Goal: Information Seeking & Learning: Learn about a topic

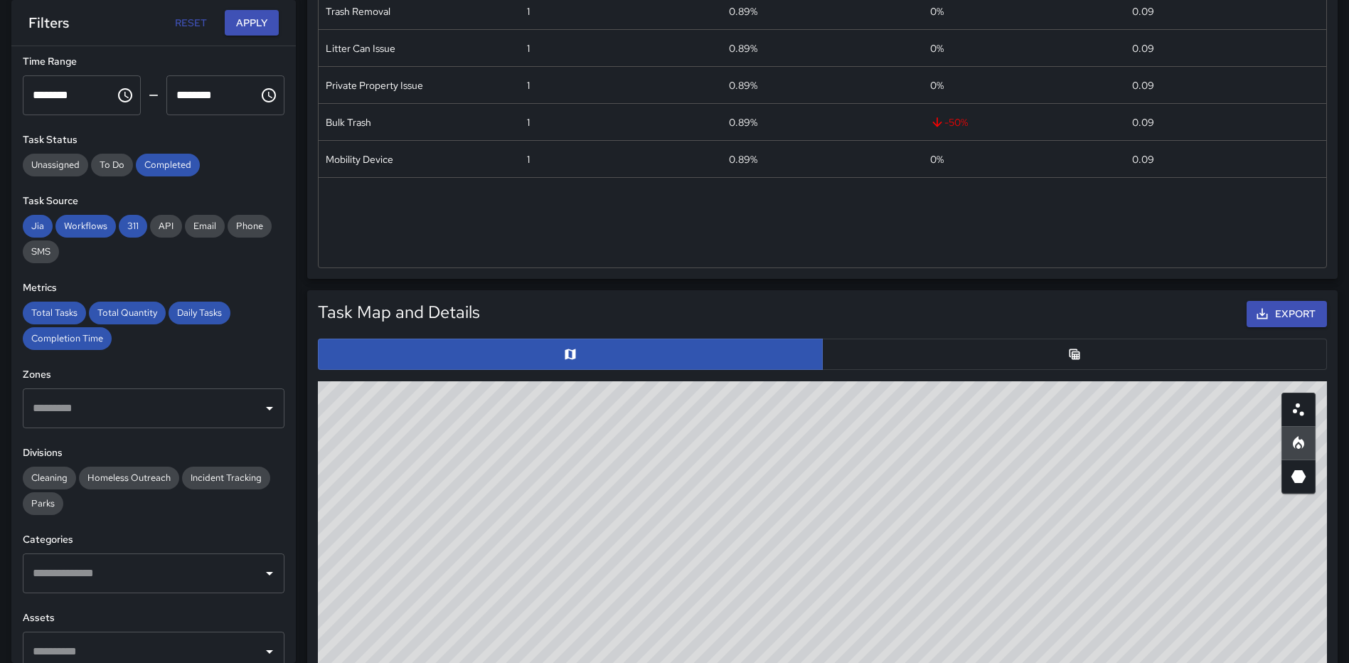
scroll to position [258, 0]
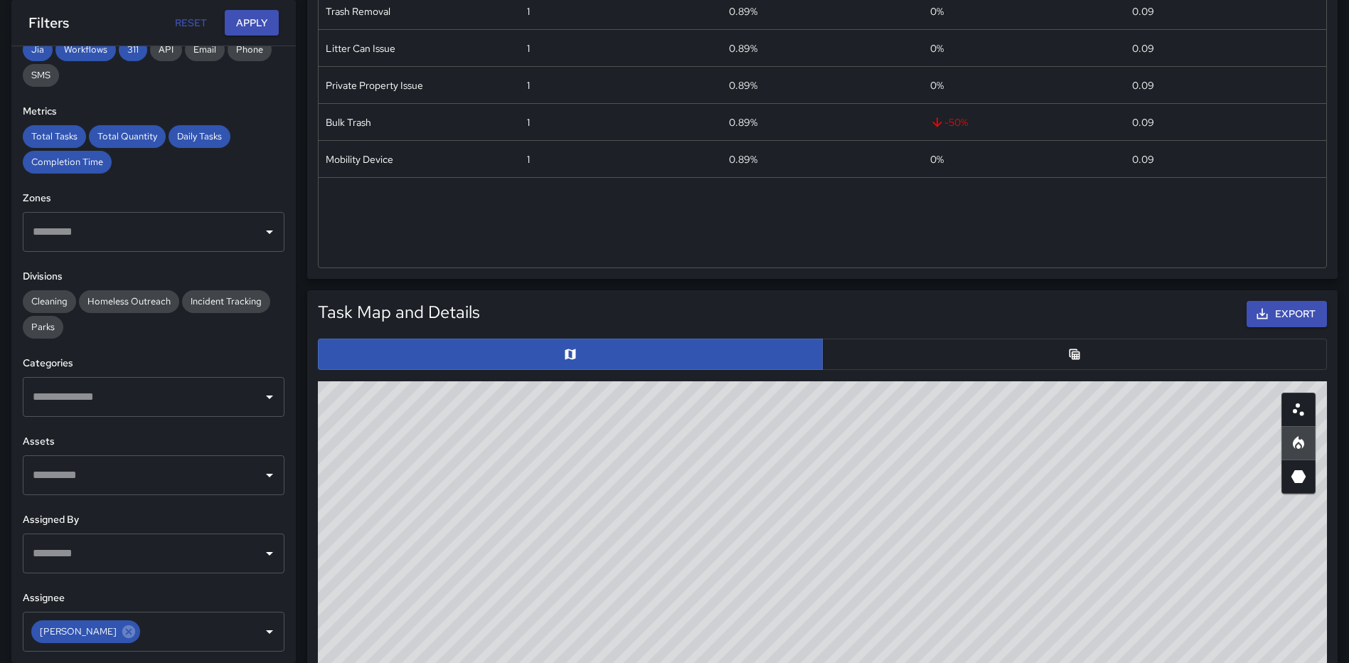
click at [172, 402] on input "text" at bounding box center [143, 396] width 228 height 27
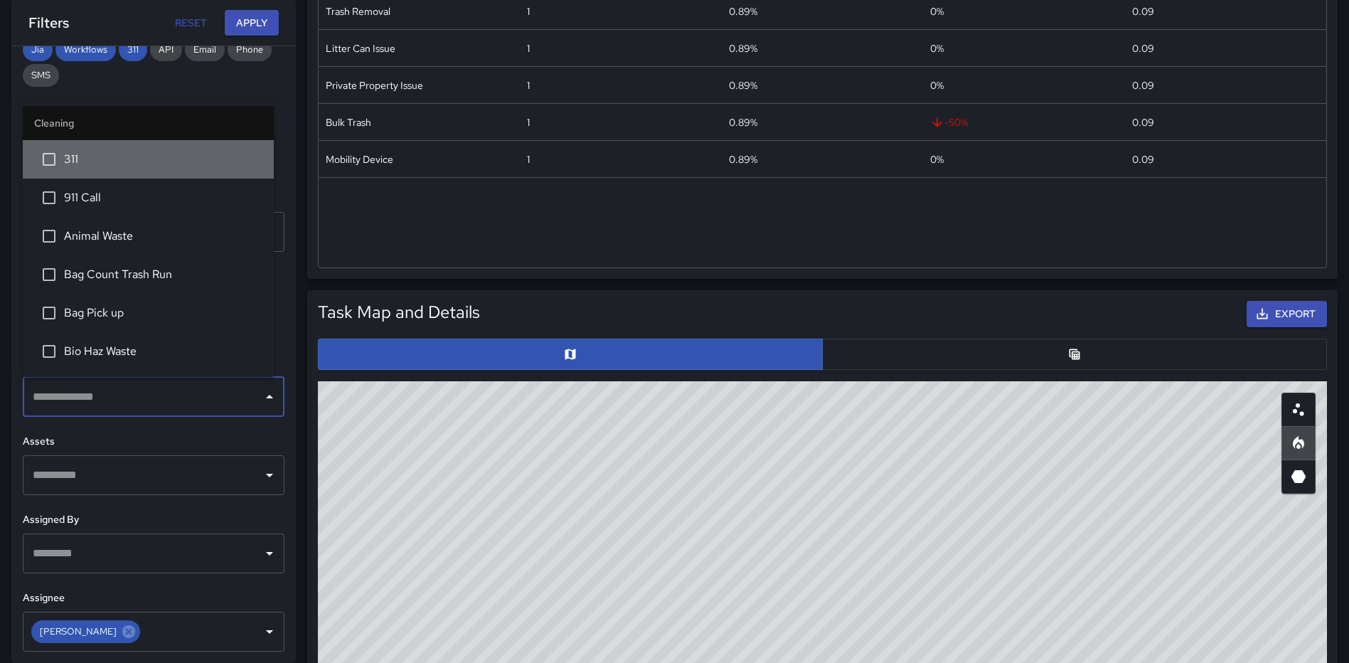
click at [153, 167] on span "311" at bounding box center [163, 159] width 198 height 17
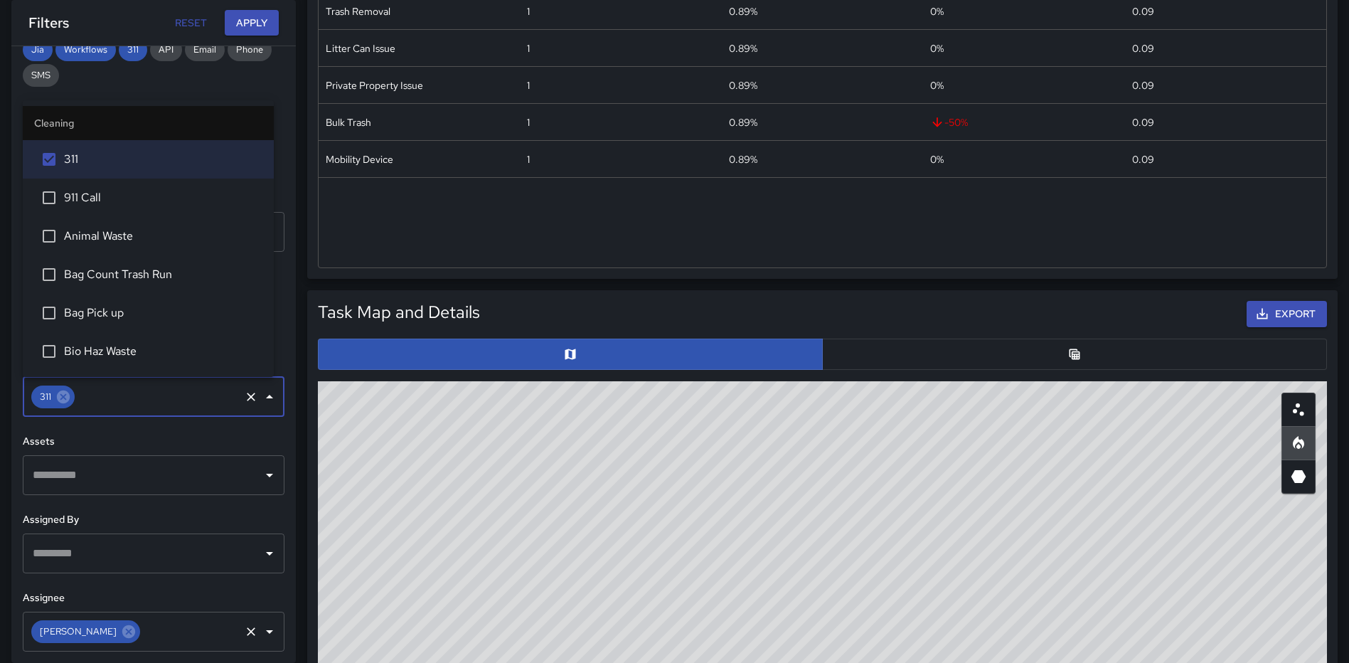
click at [122, 630] on icon at bounding box center [128, 631] width 13 height 13
click at [253, 10] on button "Apply" at bounding box center [252, 23] width 54 height 26
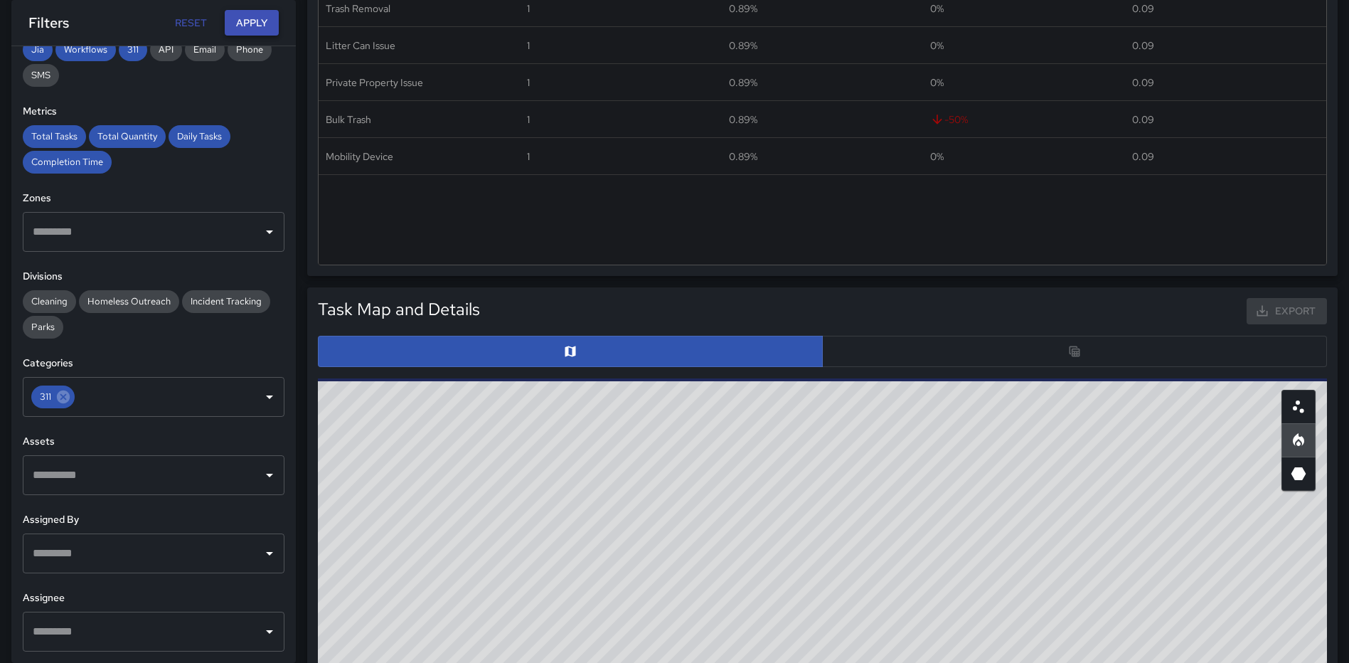
click at [253, 15] on button "Apply" at bounding box center [252, 23] width 54 height 26
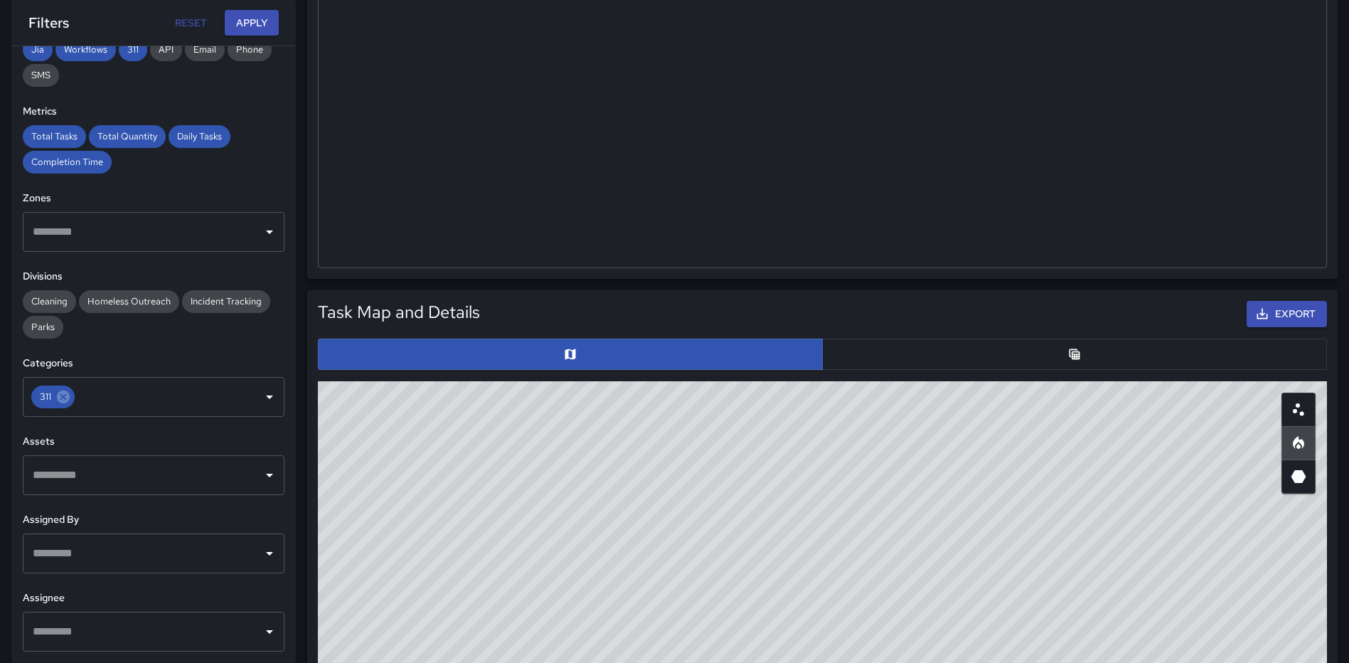
click at [1056, 354] on button "button" at bounding box center [1074, 354] width 505 height 31
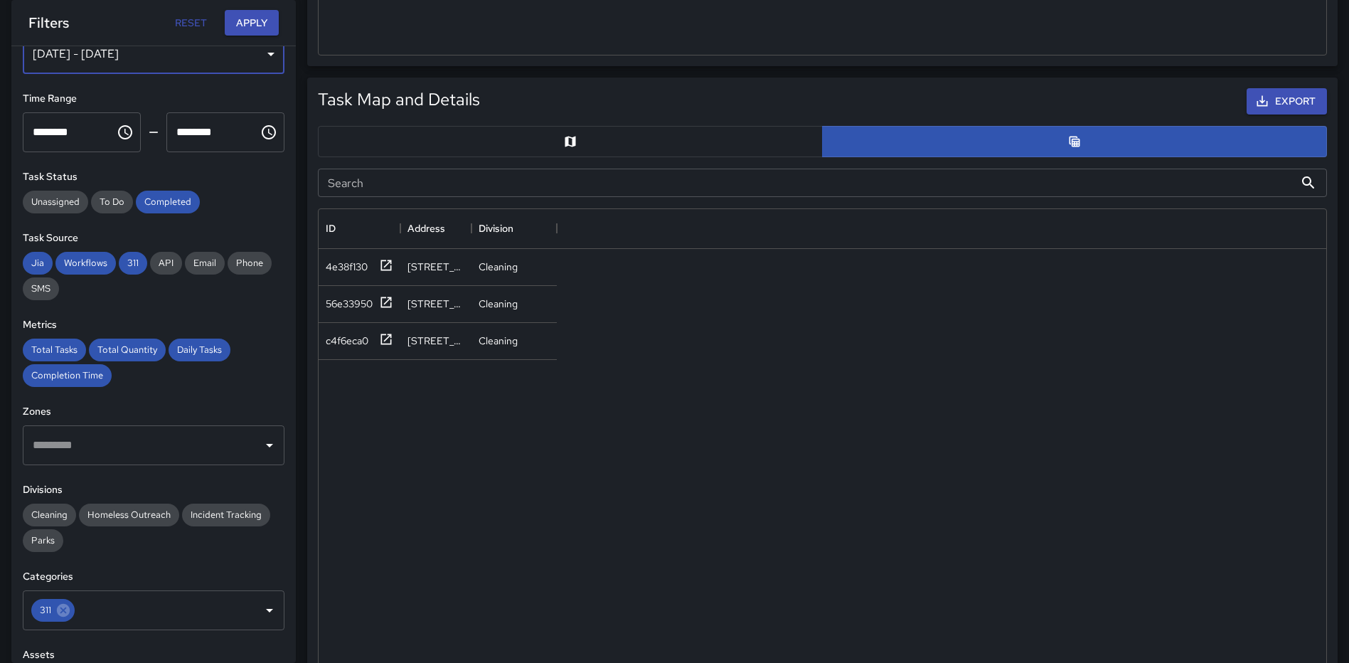
scroll to position [33, 0]
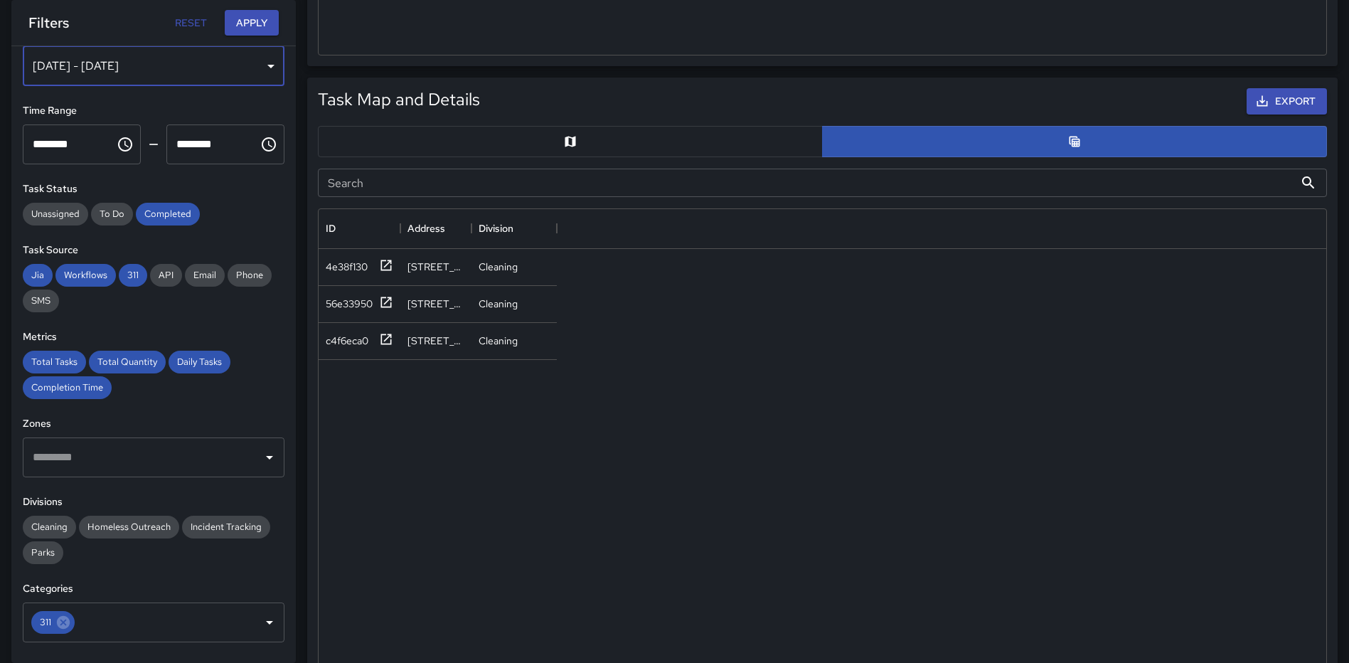
click at [257, 56] on div "[DATE] - [DATE]" at bounding box center [154, 66] width 262 height 40
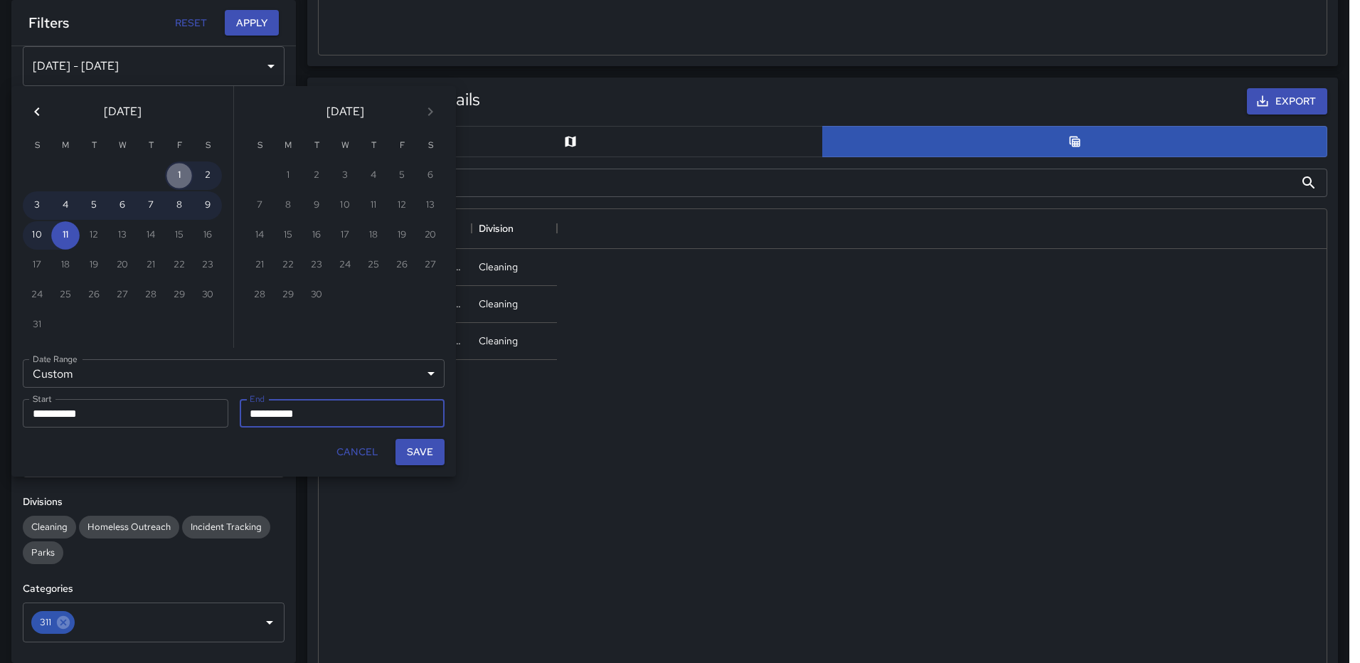
click at [176, 174] on button "1" at bounding box center [179, 175] width 28 height 28
type input "**********"
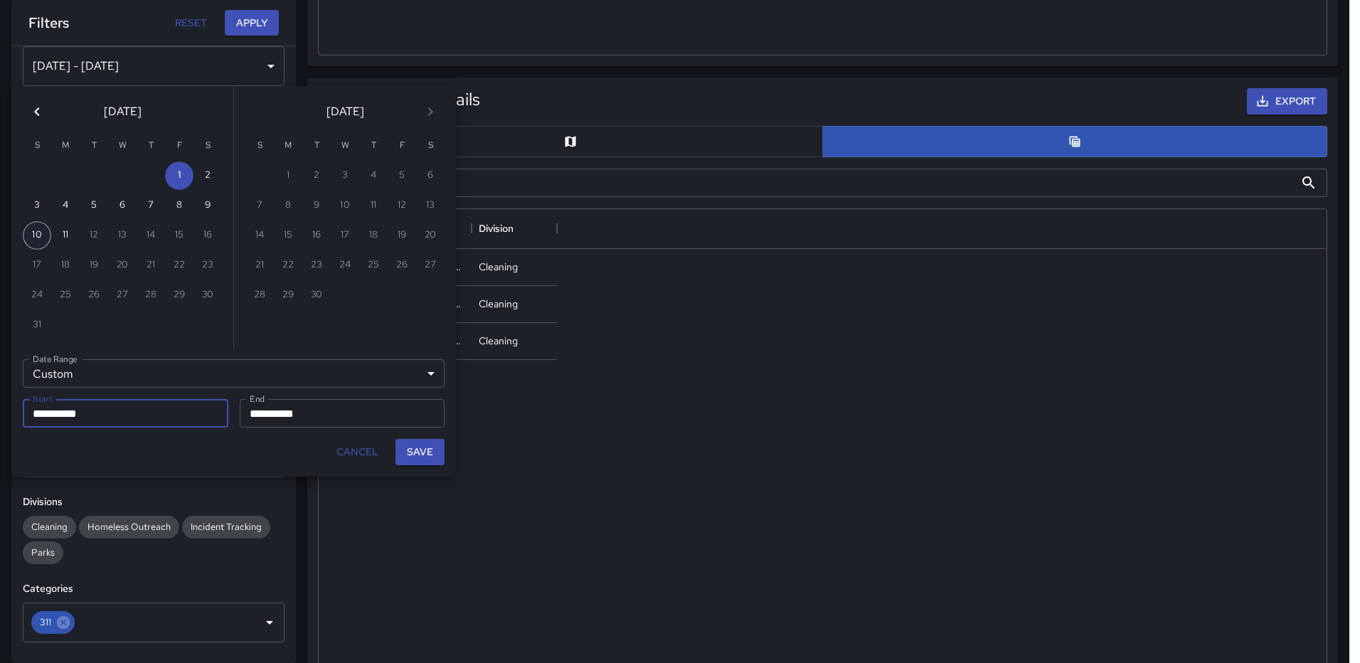
click at [25, 234] on button "10" at bounding box center [37, 235] width 28 height 28
type input "**********"
click at [31, 238] on button "10" at bounding box center [37, 235] width 28 height 28
type input "**********"
click at [414, 449] on button "Save" at bounding box center [420, 452] width 49 height 26
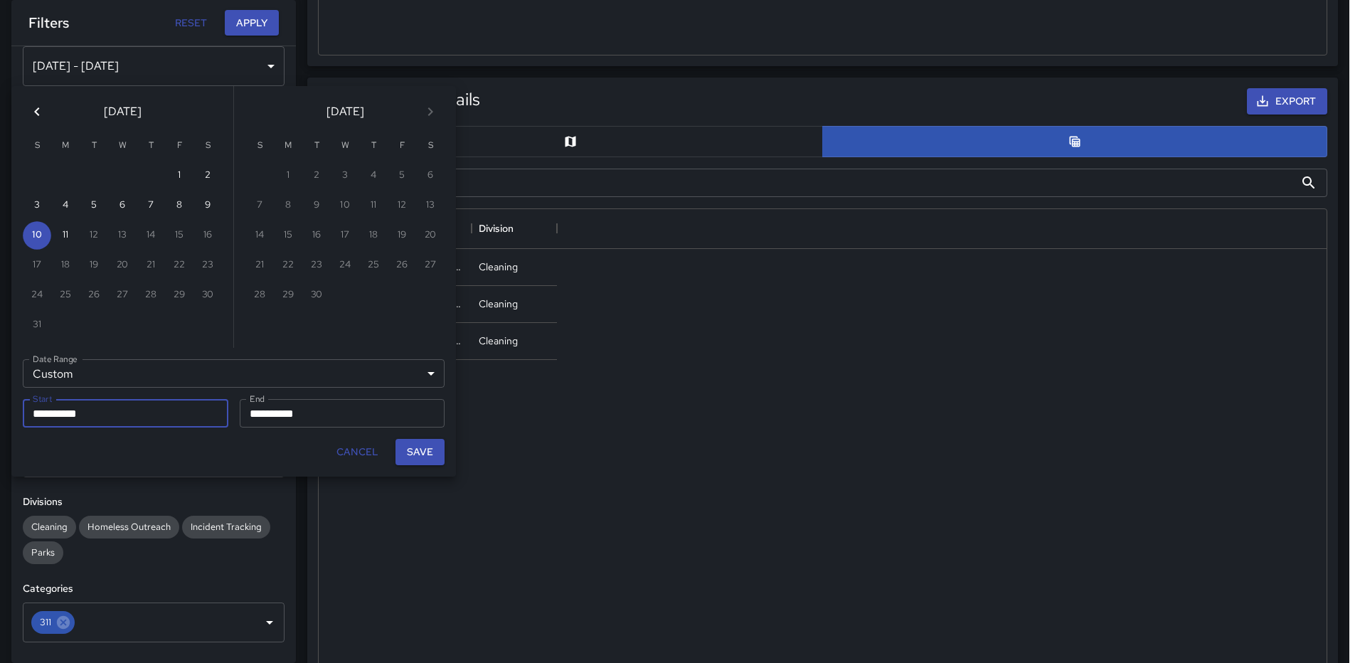
type input "**********"
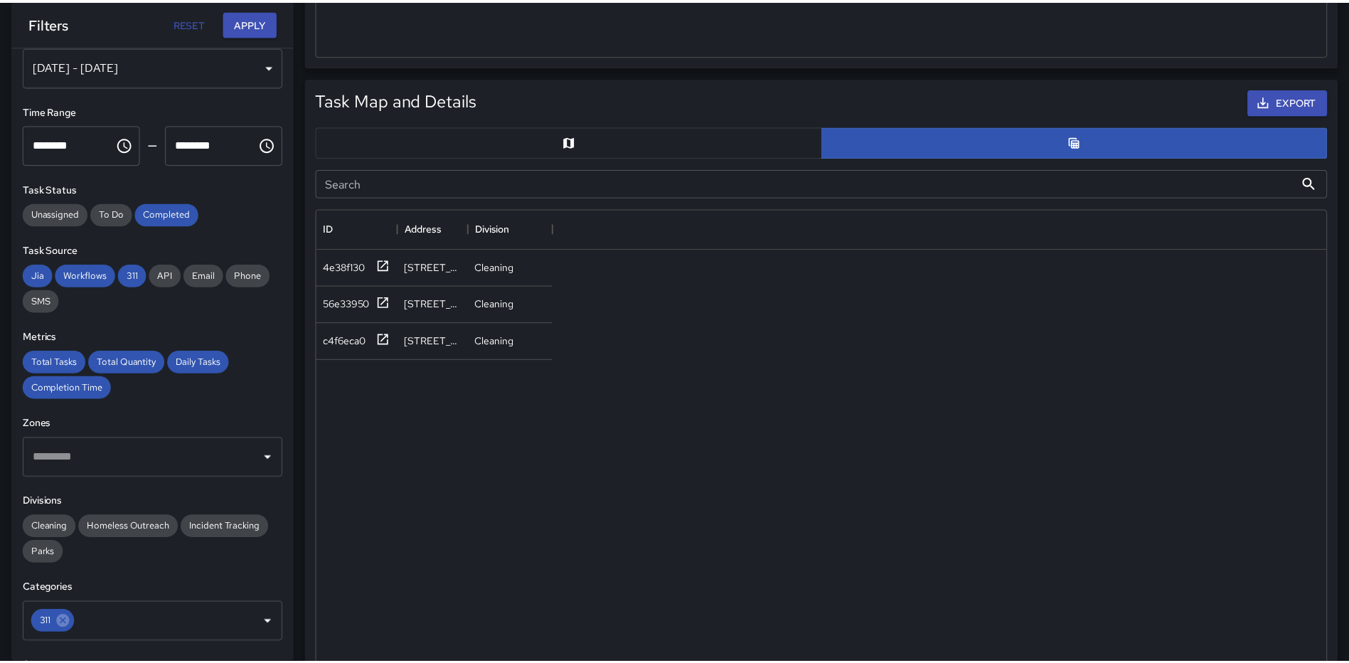
scroll to position [11, 11]
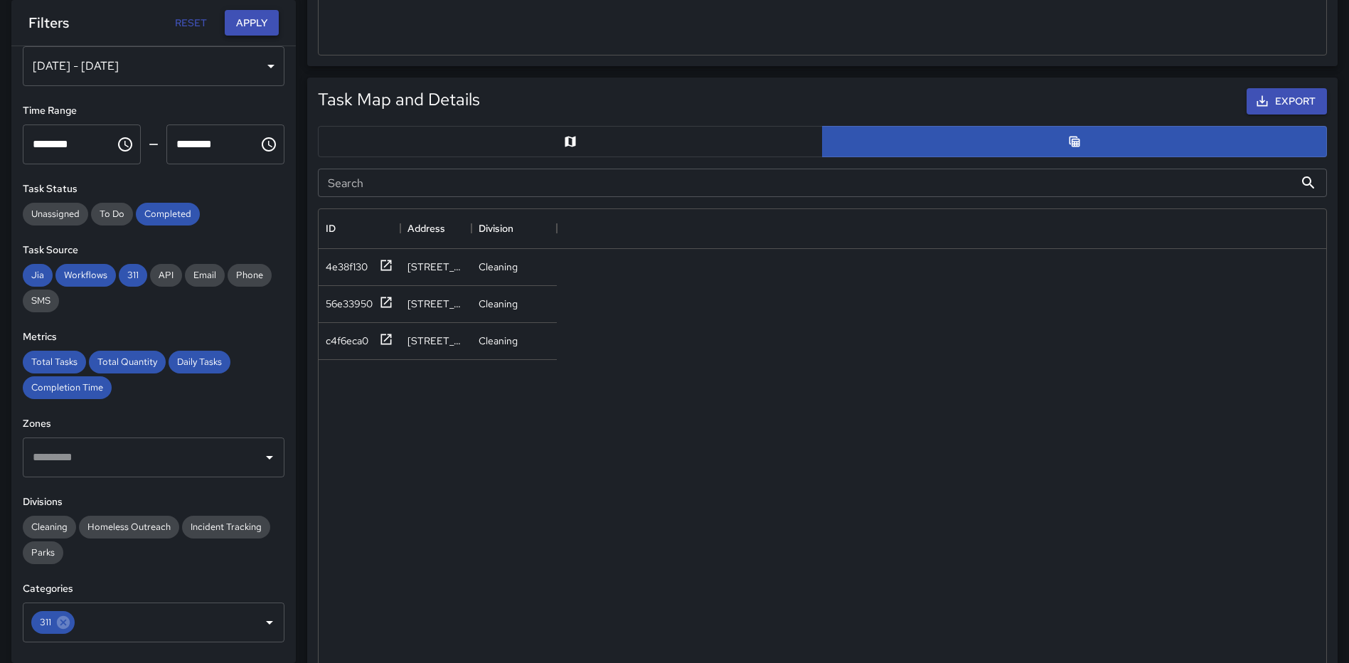
click at [245, 15] on button "Apply" at bounding box center [252, 23] width 54 height 26
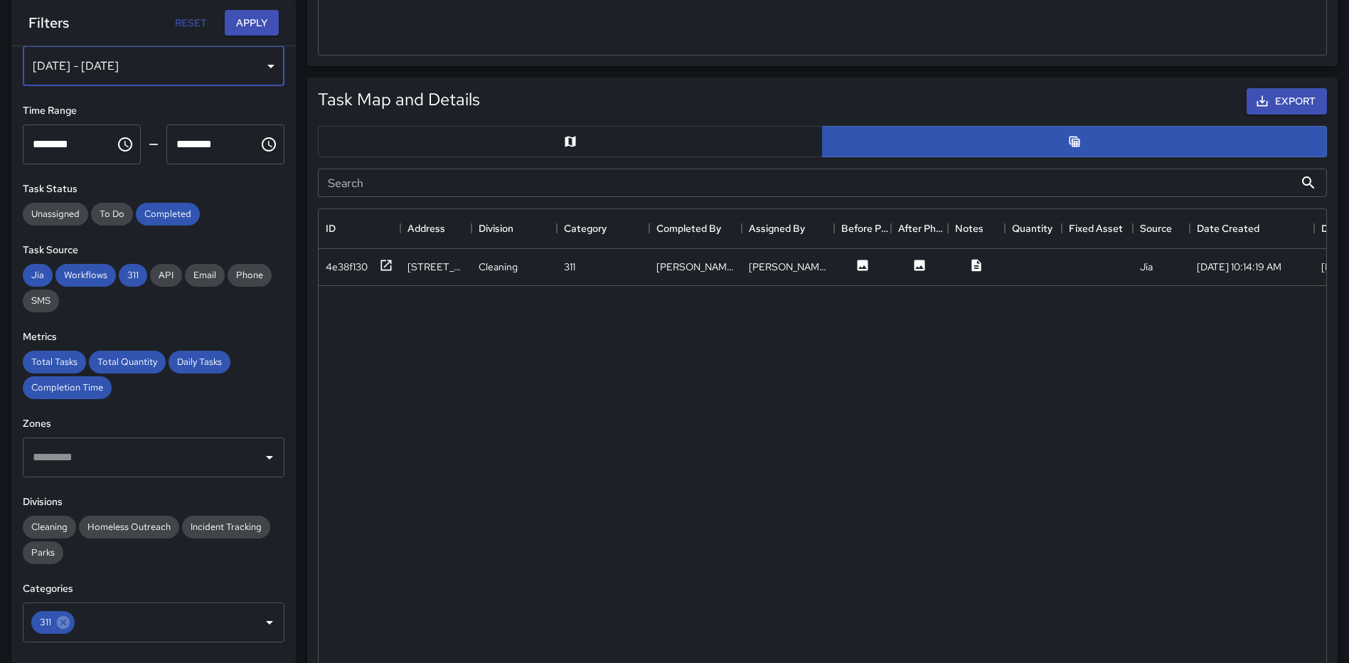
click at [253, 71] on div "[DATE] - [DATE]" at bounding box center [154, 66] width 262 height 40
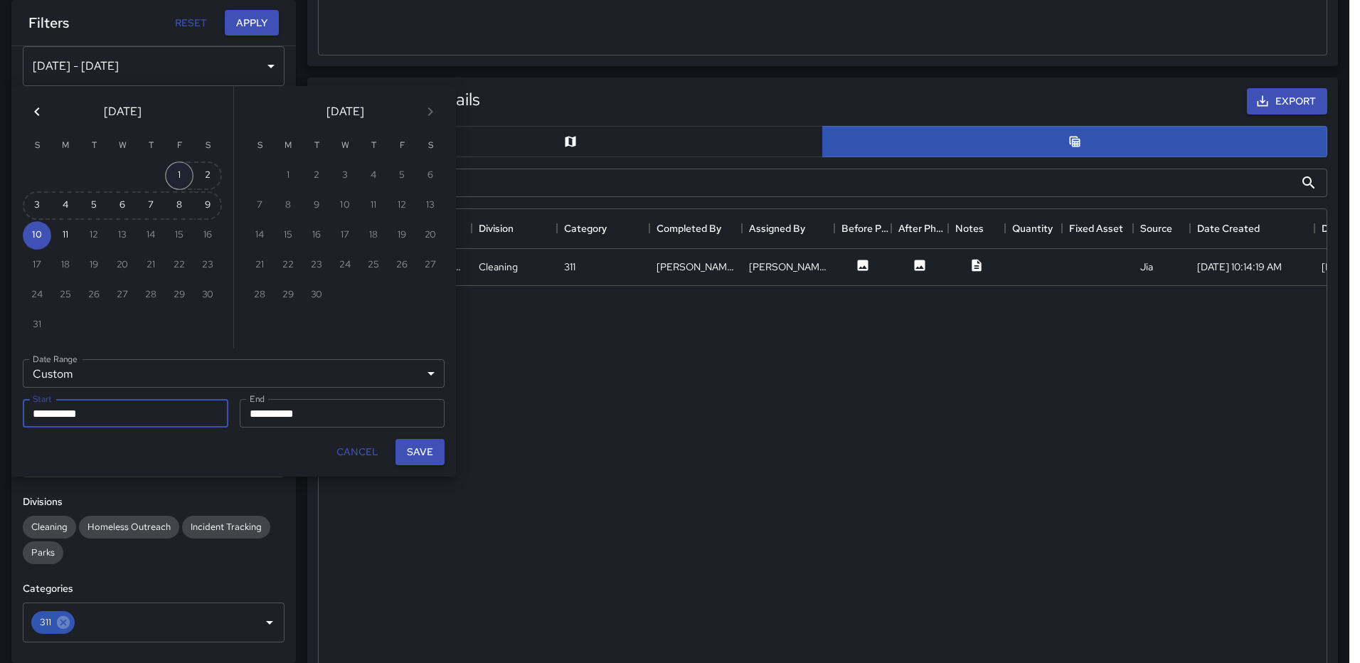
click at [170, 172] on button "1" at bounding box center [179, 175] width 28 height 28
type input "**********"
click at [435, 445] on button "Save" at bounding box center [420, 452] width 49 height 26
type input "**********"
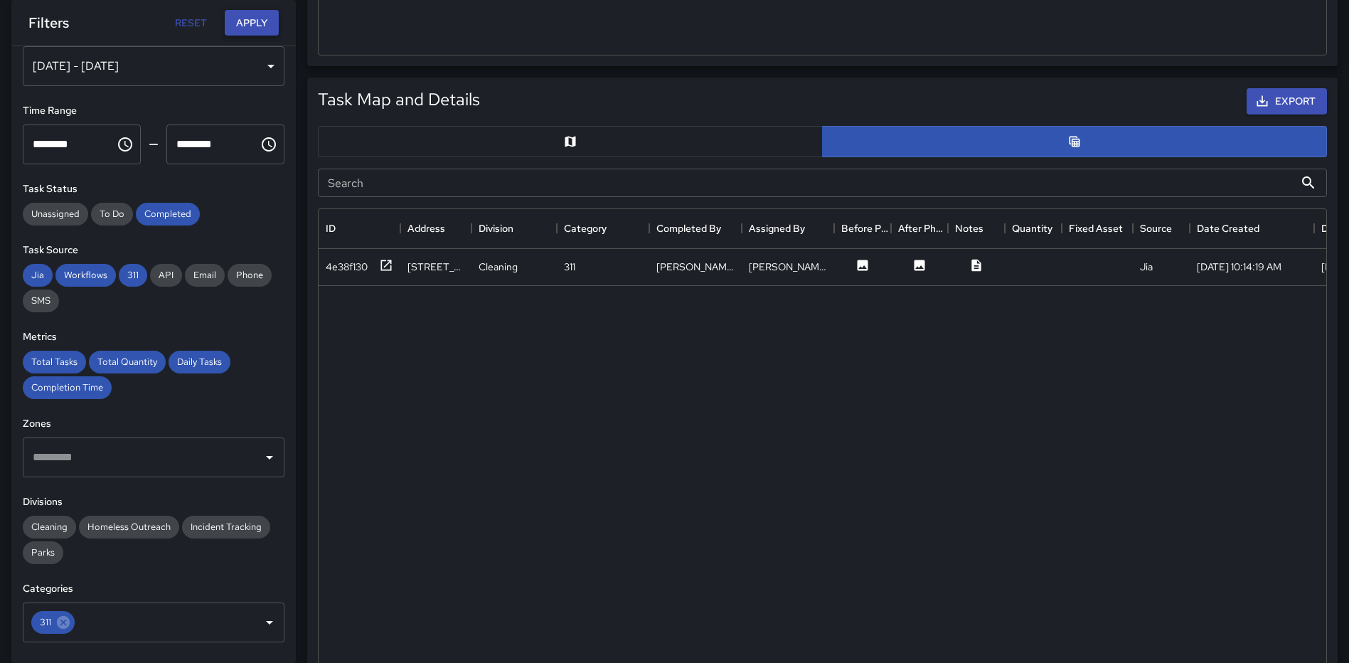
click at [268, 28] on button "Apply" at bounding box center [252, 23] width 54 height 26
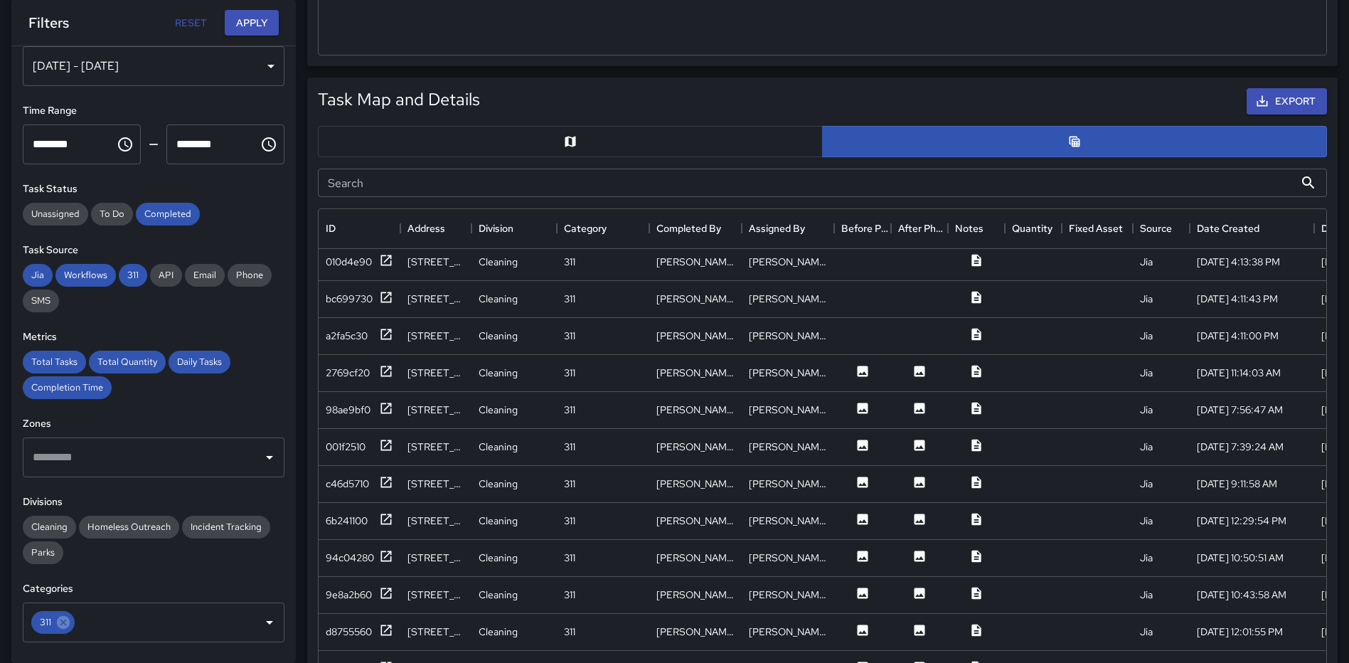
scroll to position [408, 0]
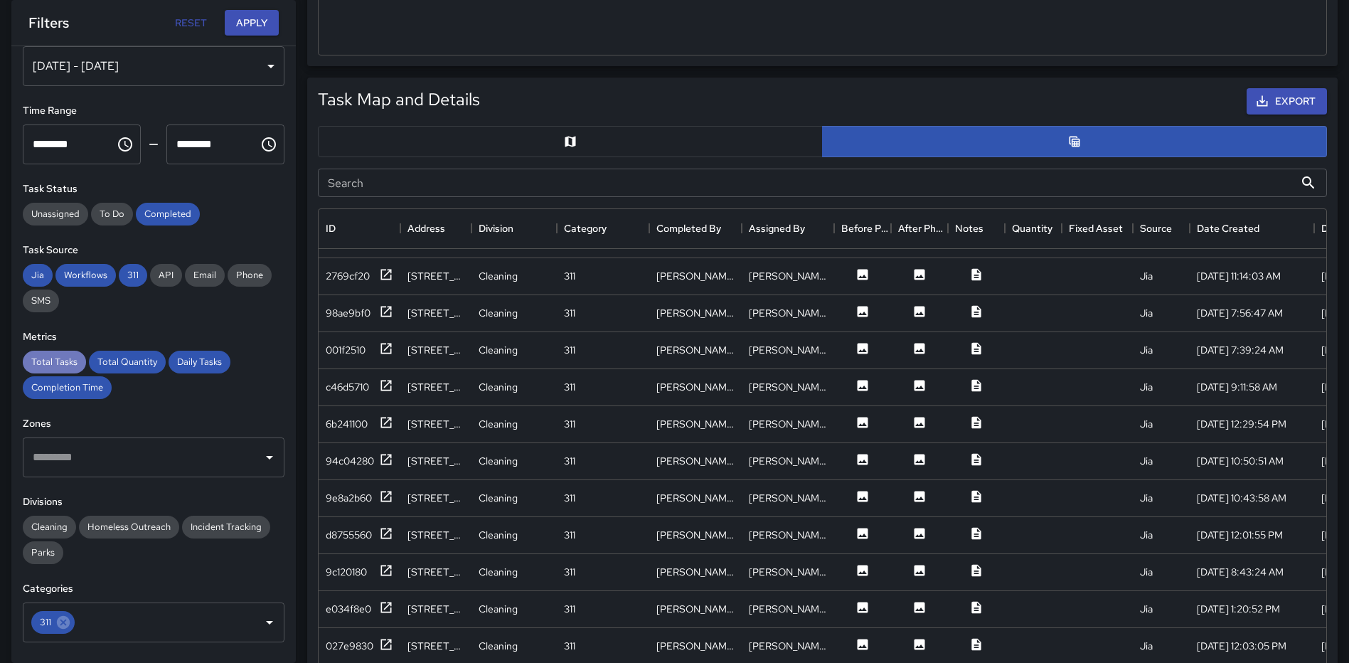
click at [57, 360] on span "Total Tasks" at bounding box center [54, 362] width 63 height 12
click at [58, 360] on span "Total Tasks" at bounding box center [54, 362] width 63 height 12
drag, startPoint x: 57, startPoint y: 521, endPoint x: 79, endPoint y: 519, distance: 22.2
click at [57, 521] on span "Cleaning" at bounding box center [49, 527] width 53 height 12
click at [250, 26] on button "Apply" at bounding box center [252, 23] width 54 height 26
